Goal: Task Accomplishment & Management: Use online tool/utility

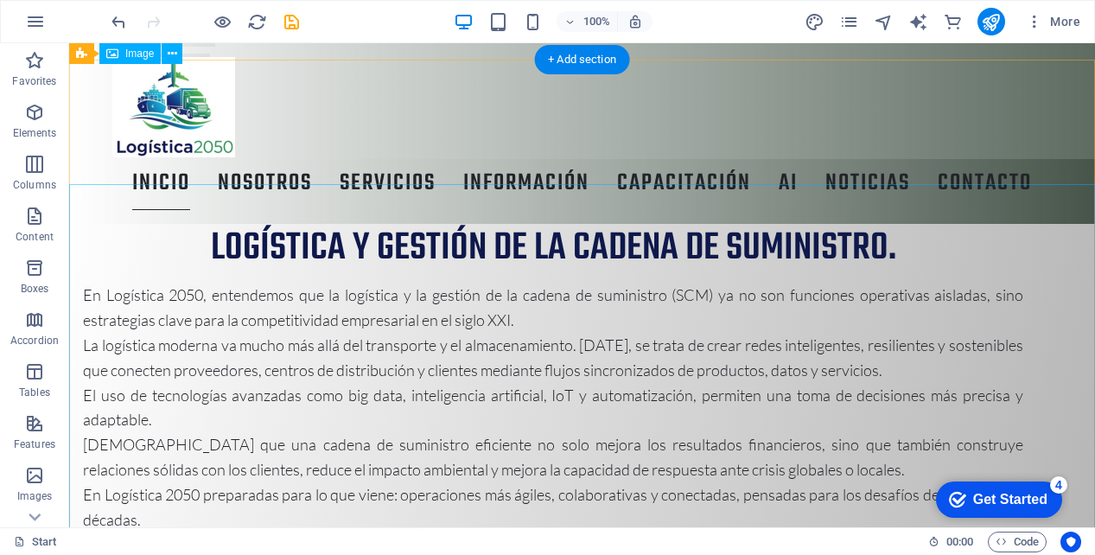
scroll to position [894, 0]
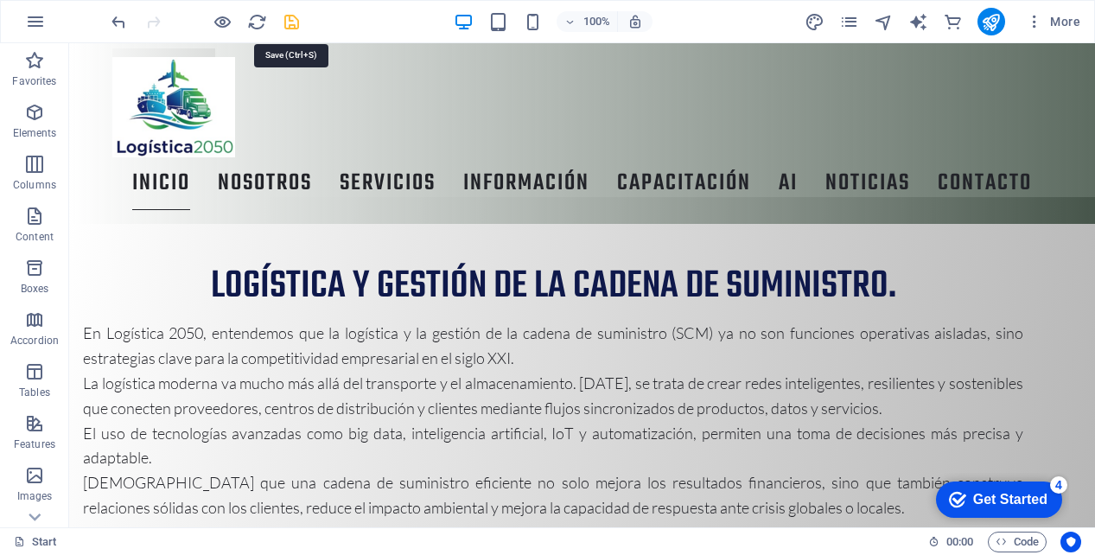
click at [284, 17] on icon "save" at bounding box center [292, 22] width 20 height 20
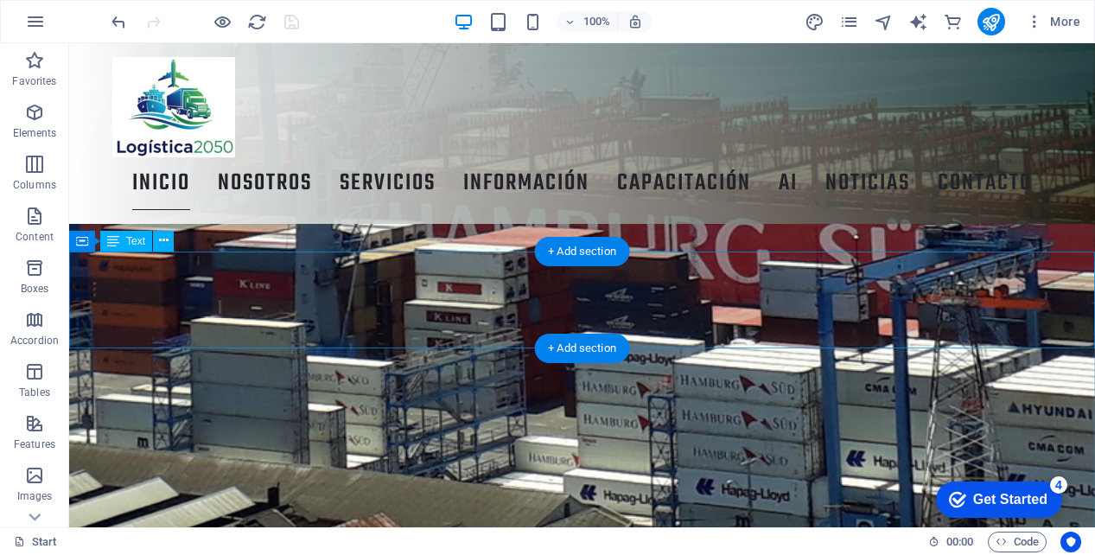
scroll to position [3237, 0]
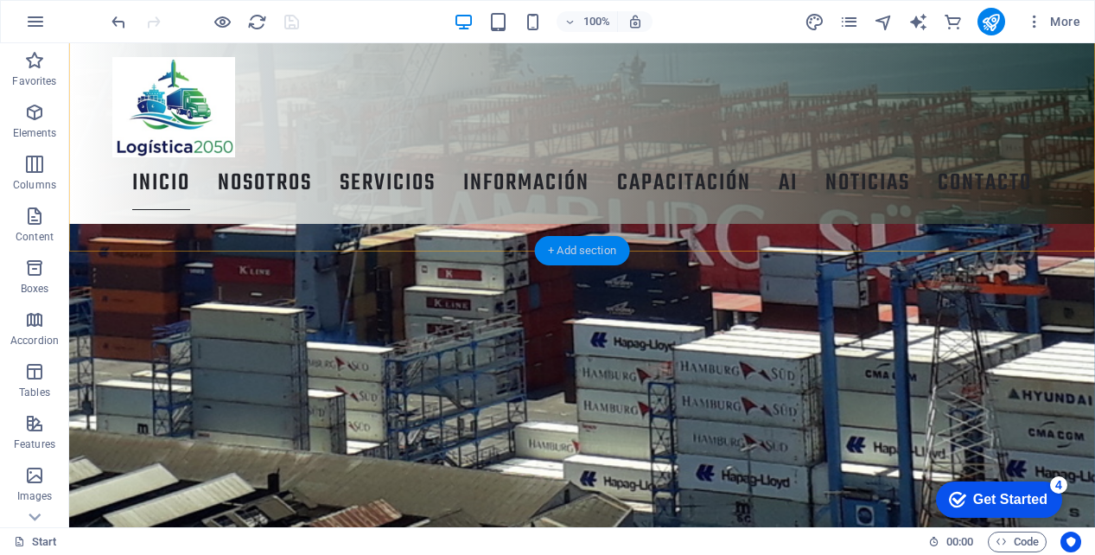
click at [569, 245] on div "+ Add section" at bounding box center [582, 250] width 96 height 29
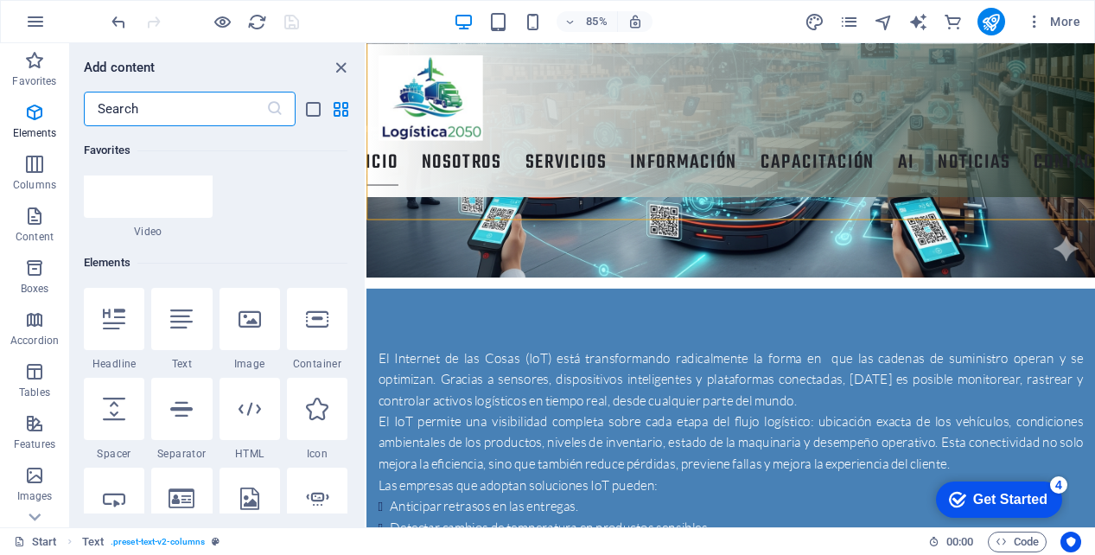
scroll to position [89, 0]
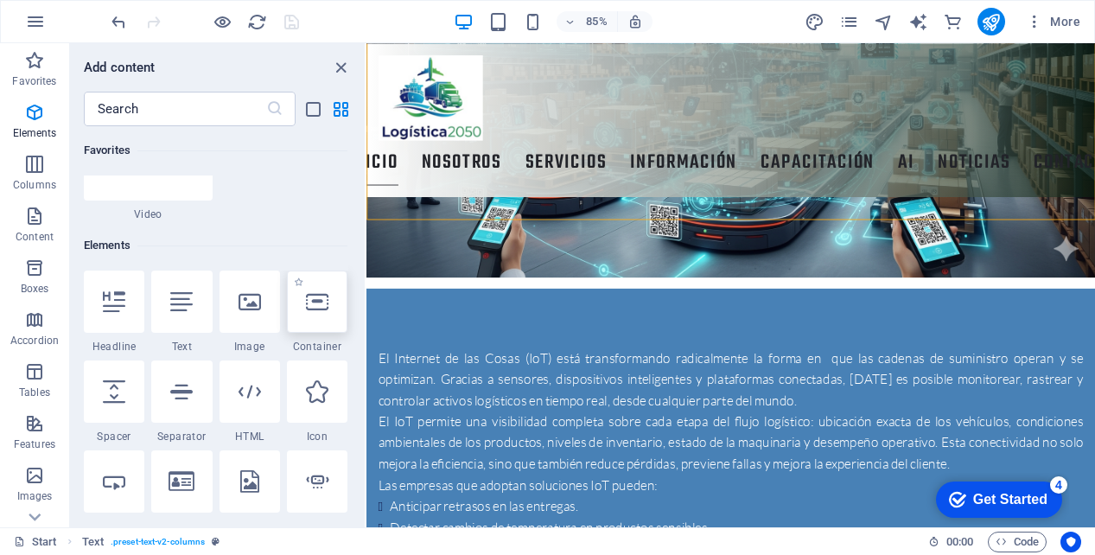
click at [308, 305] on icon at bounding box center [317, 301] width 22 height 22
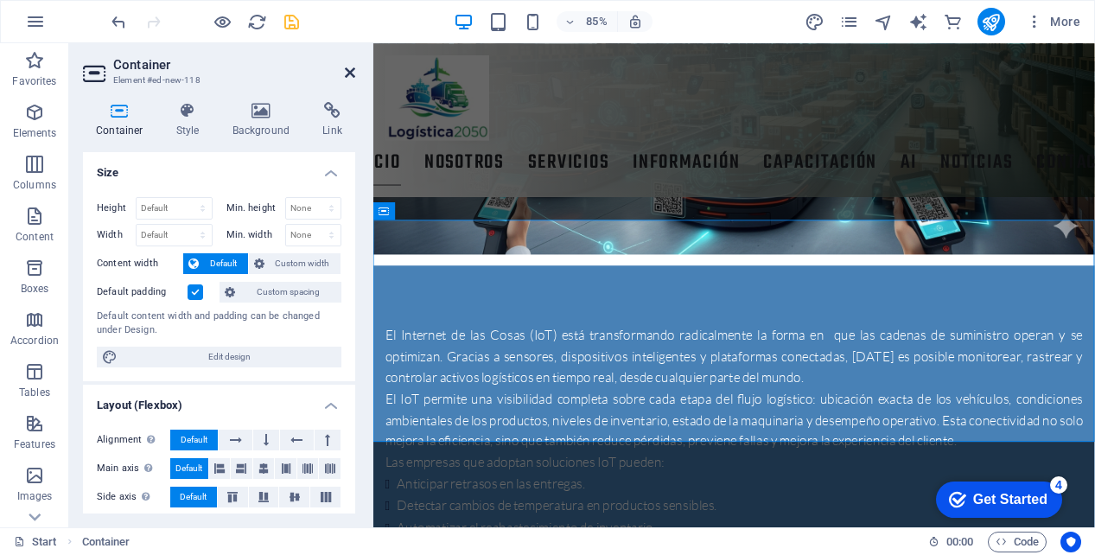
click at [346, 68] on icon at bounding box center [350, 73] width 10 height 14
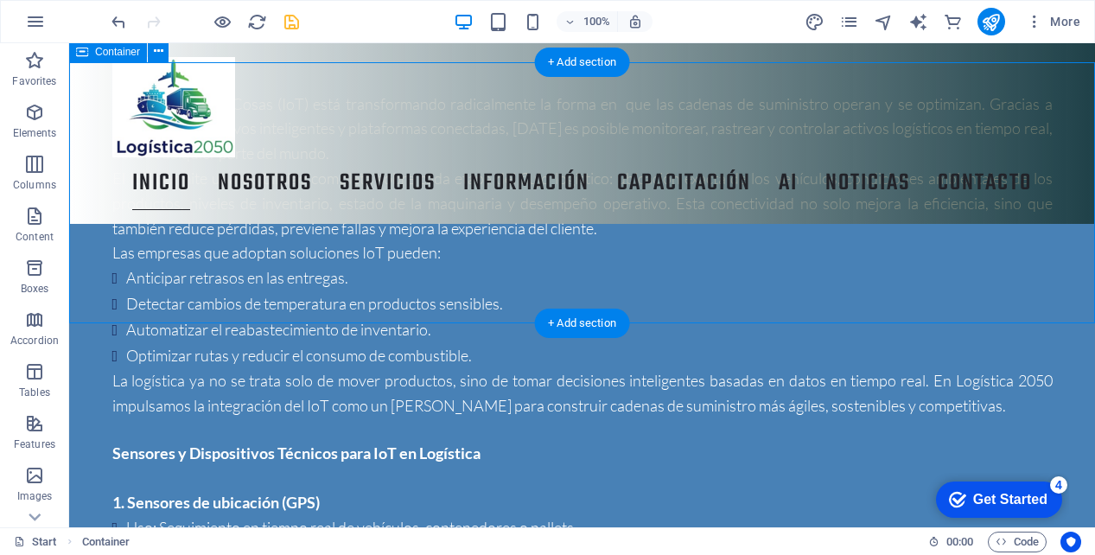
scroll to position [3427, 0]
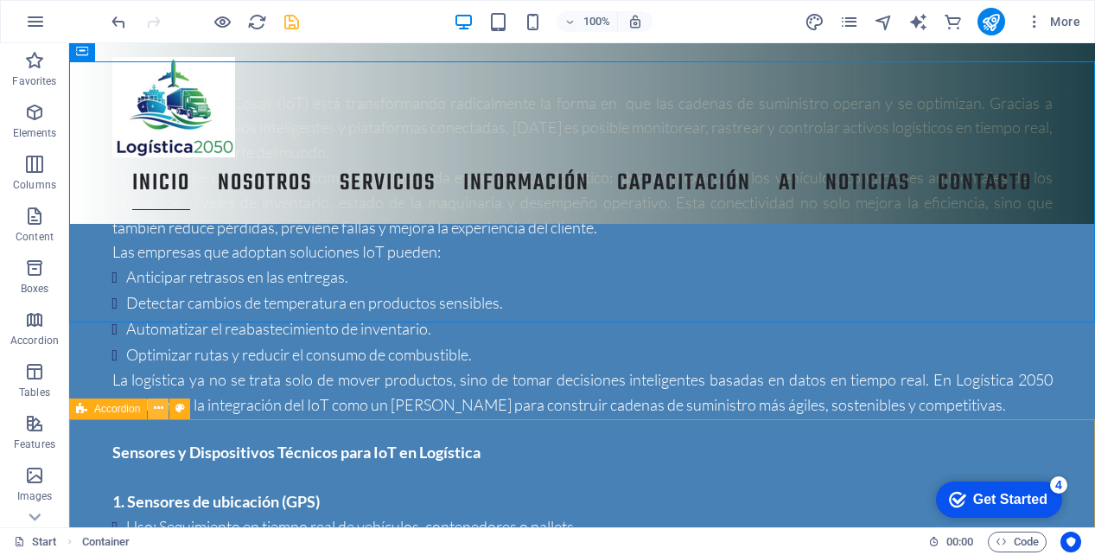
click at [158, 405] on icon at bounding box center [159, 408] width 10 height 18
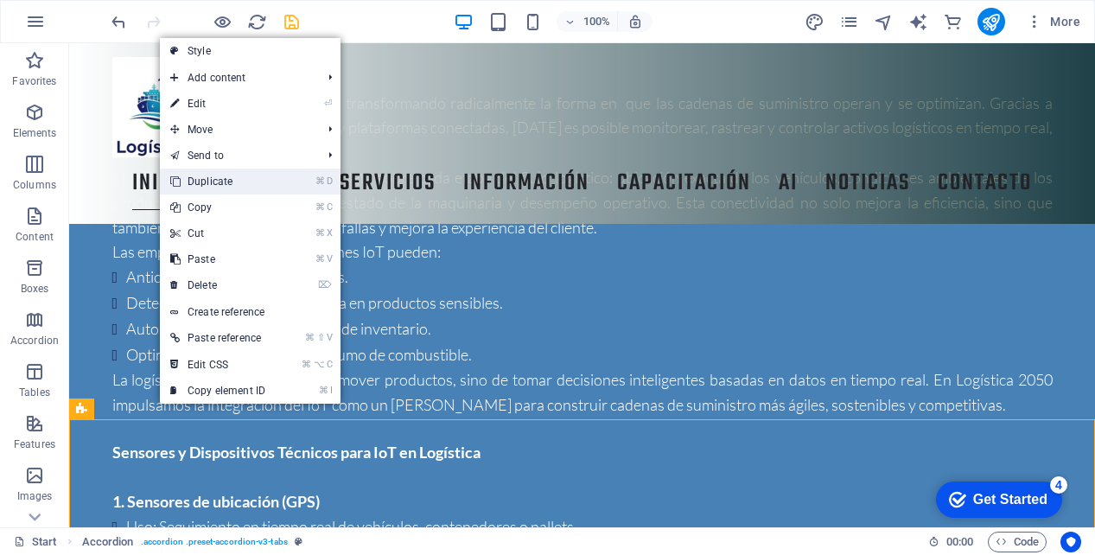
click at [218, 178] on link "⌘ D Duplicate" at bounding box center [218, 181] width 116 height 26
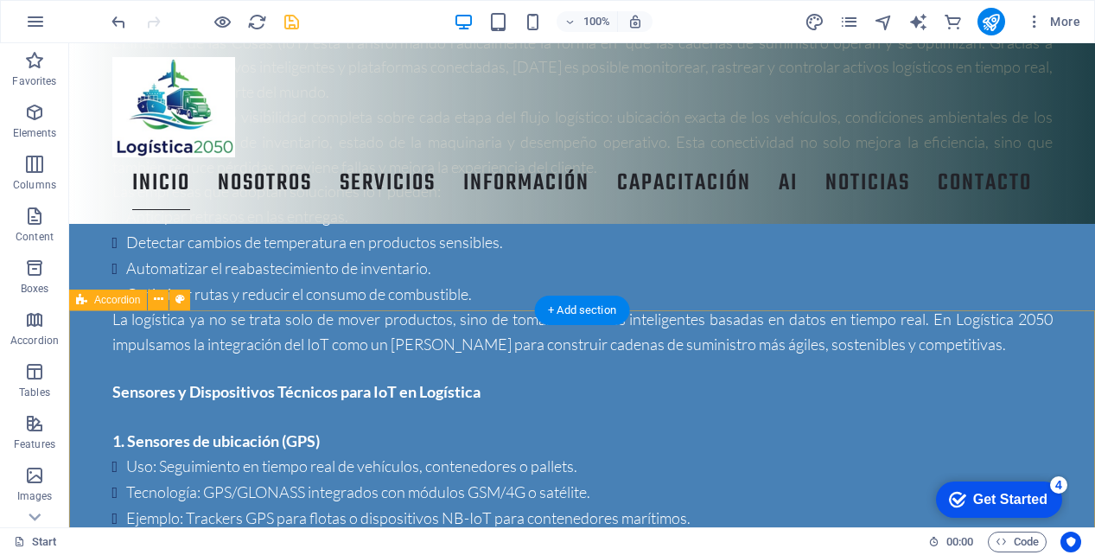
scroll to position [3537, 0]
click at [159, 295] on icon at bounding box center [159, 298] width 10 height 18
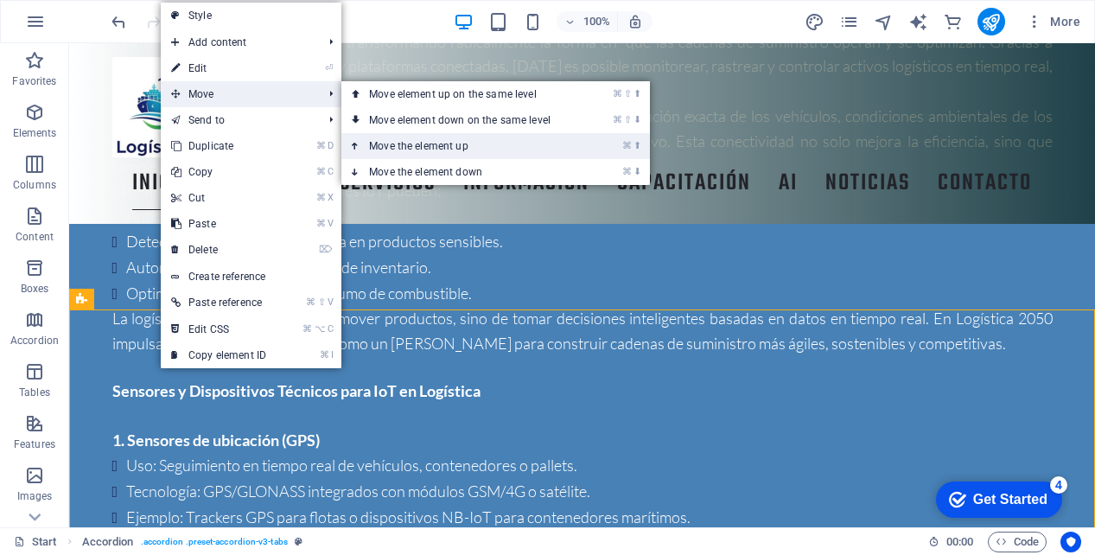
click at [402, 148] on link "⌘ ⬆ Move the element up" at bounding box center [463, 146] width 244 height 26
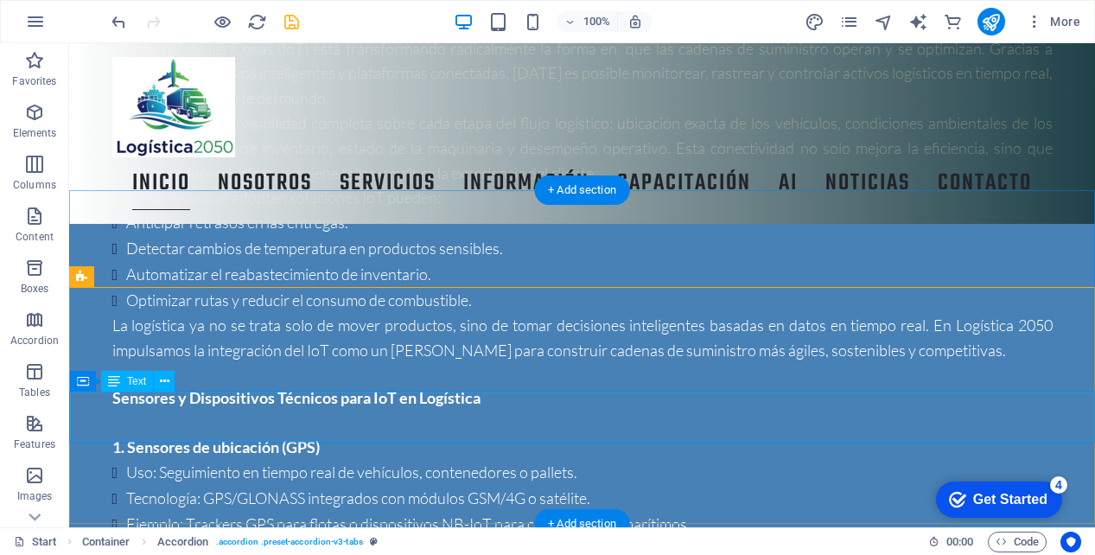
scroll to position [3697, 0]
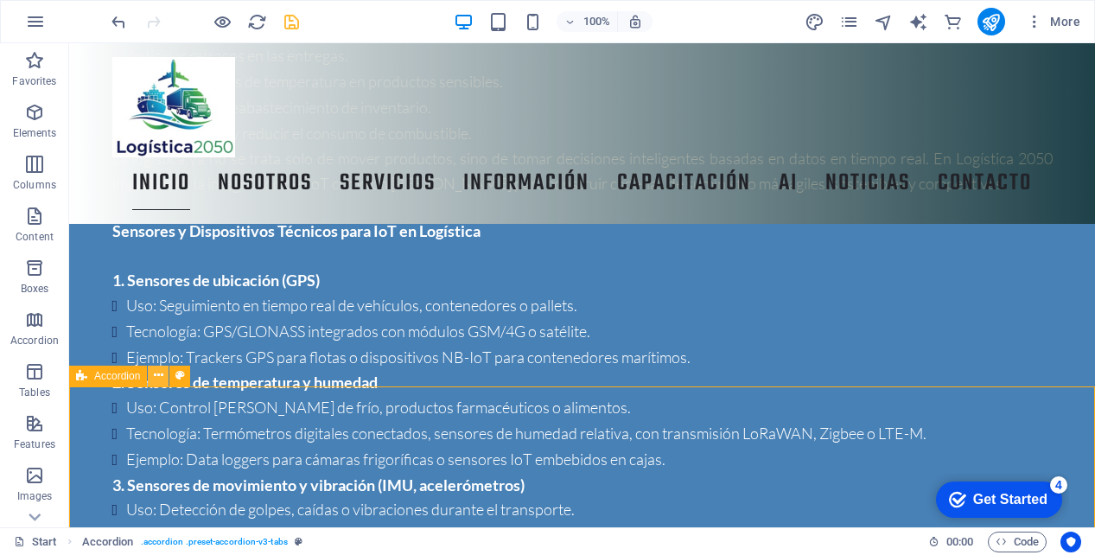
click at [157, 374] on icon at bounding box center [159, 375] width 10 height 18
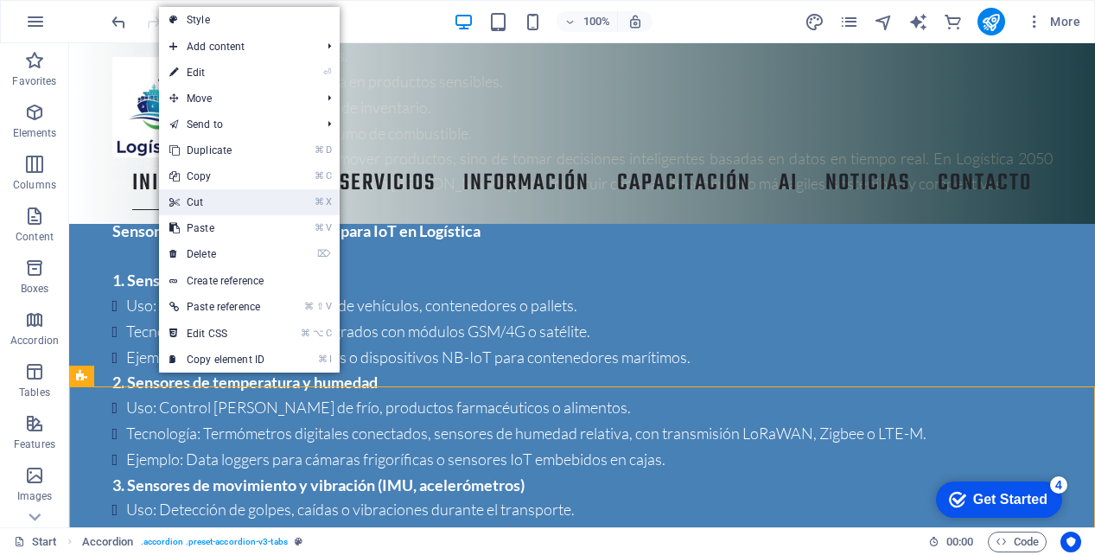
click at [217, 203] on link "⌘ X Cut" at bounding box center [217, 202] width 116 height 26
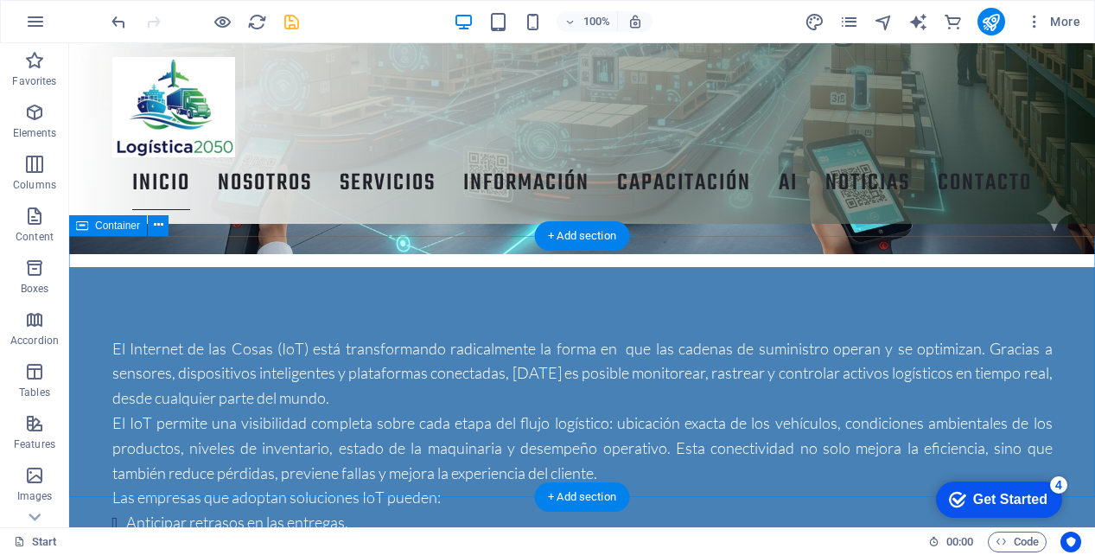
scroll to position [3270, 0]
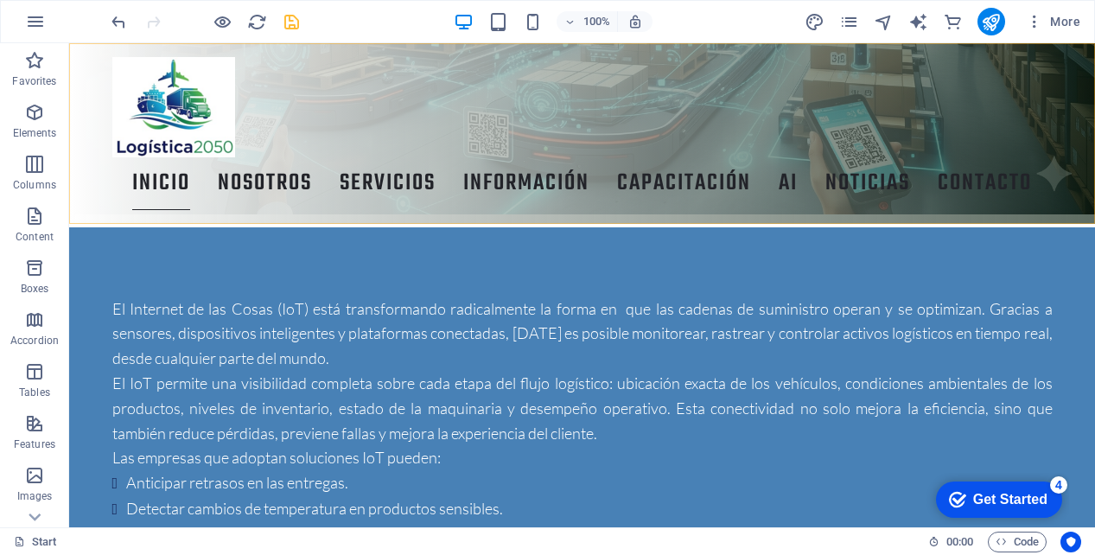
click at [158, 210] on div "Inicio NOSOTROS Servicios información capacitación AI noticias Contacto" at bounding box center [581, 133] width 1025 height 181
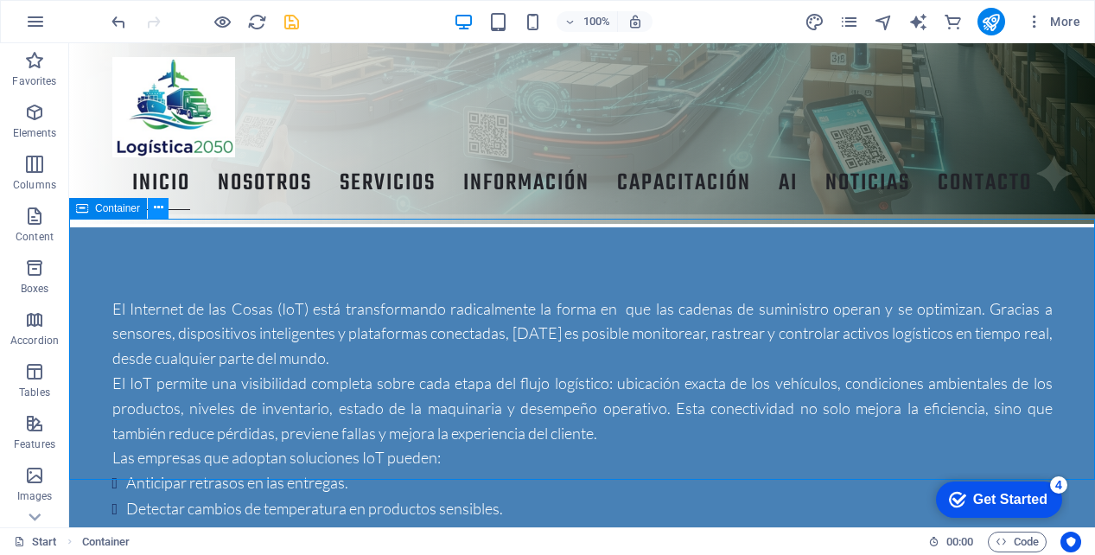
click at [155, 206] on icon at bounding box center [159, 208] width 10 height 18
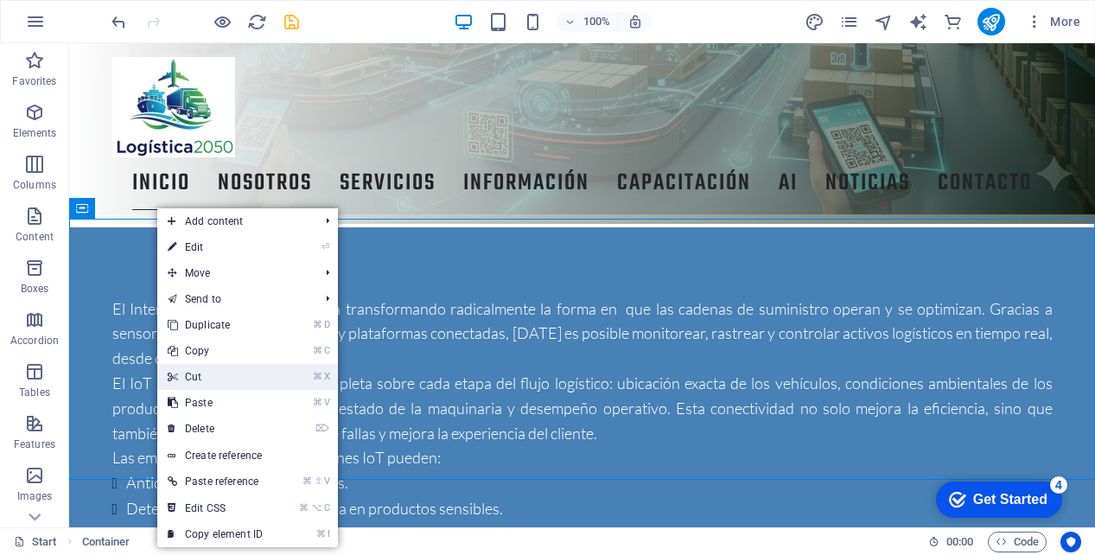
click at [214, 372] on link "⌘ X Cut" at bounding box center [215, 377] width 116 height 26
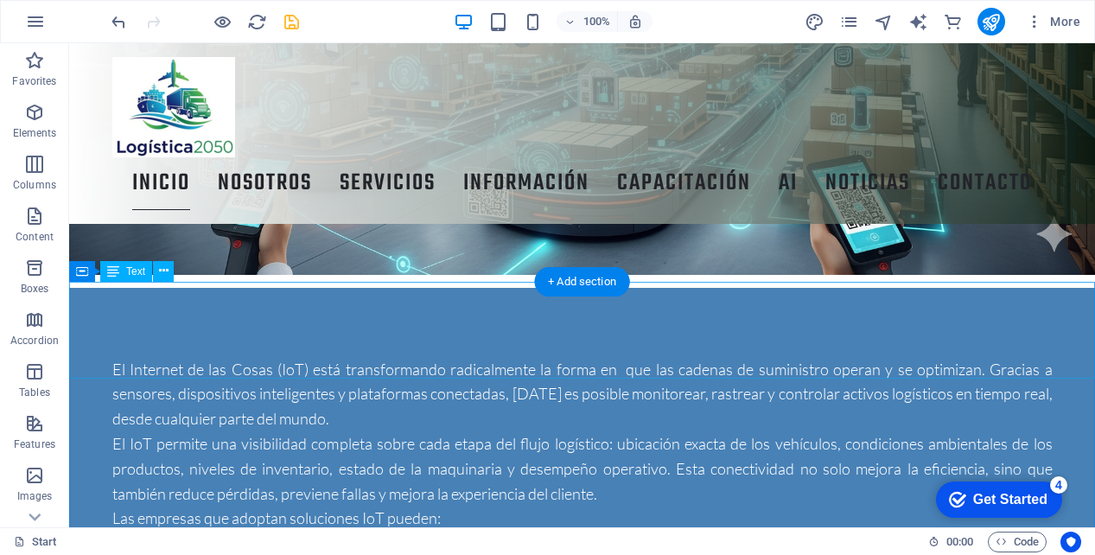
scroll to position [3206, 0]
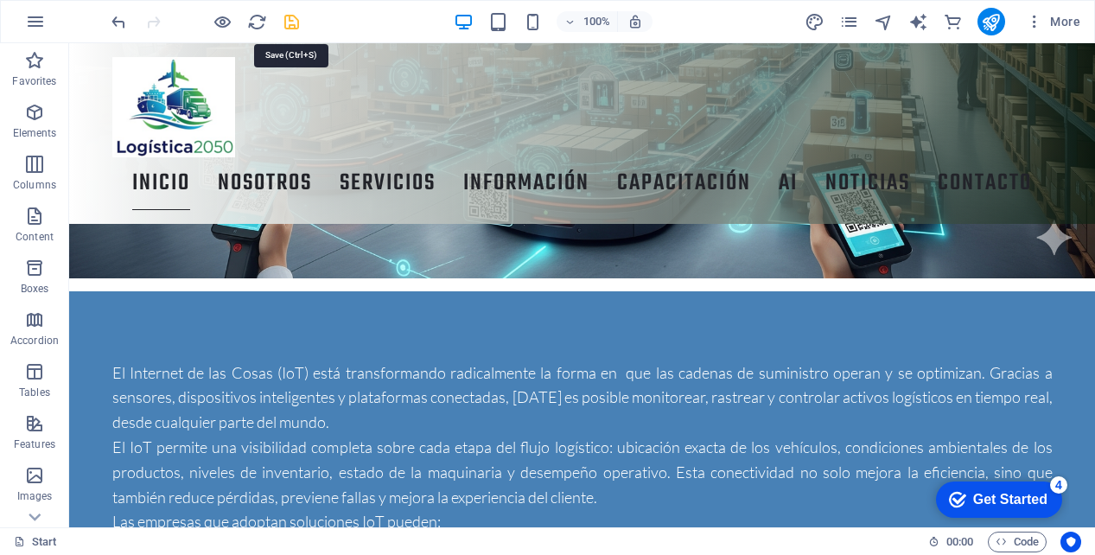
click at [292, 26] on icon "save" at bounding box center [292, 22] width 20 height 20
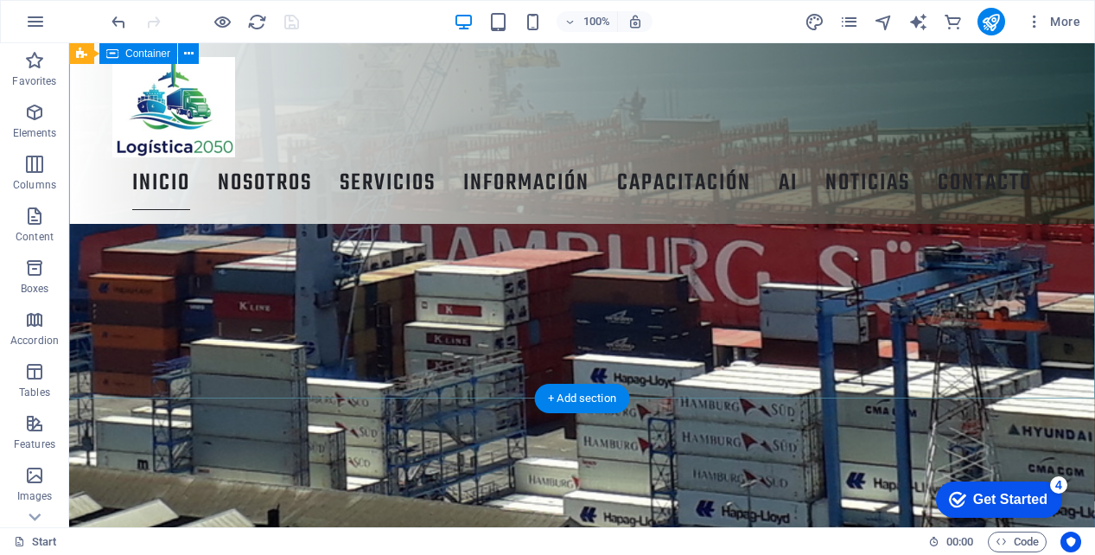
scroll to position [2484, 0]
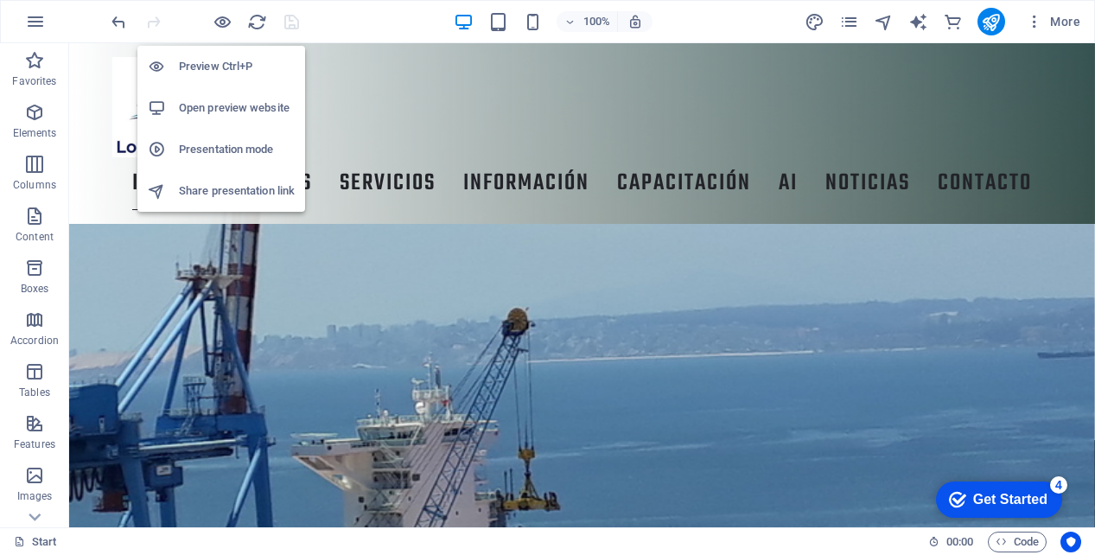
click at [227, 100] on h6 "Open preview website" at bounding box center [237, 108] width 116 height 21
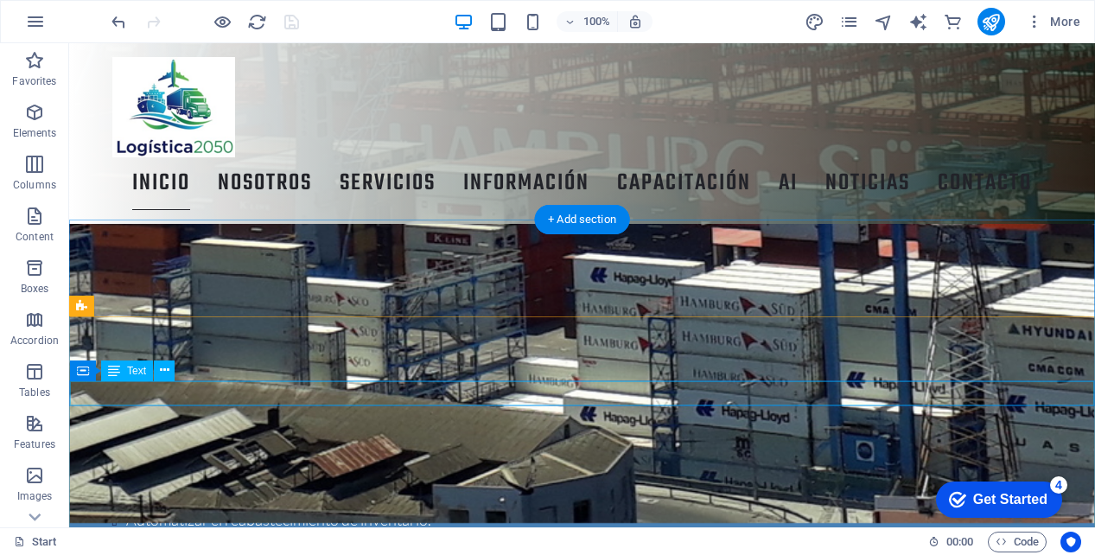
scroll to position [3259, 0]
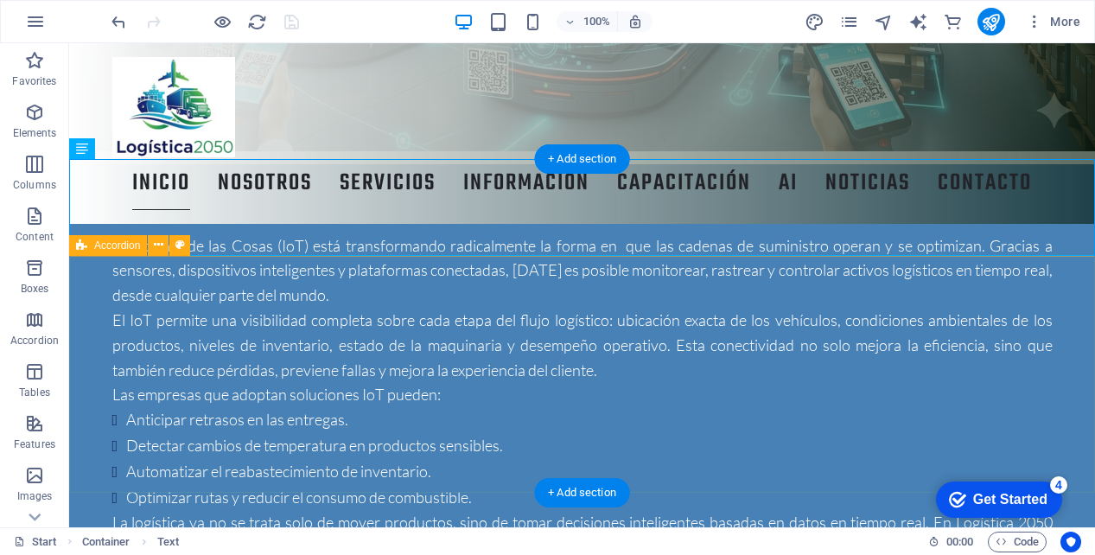
scroll to position [3329, 0]
